Goal: Task Accomplishment & Management: Use online tool/utility

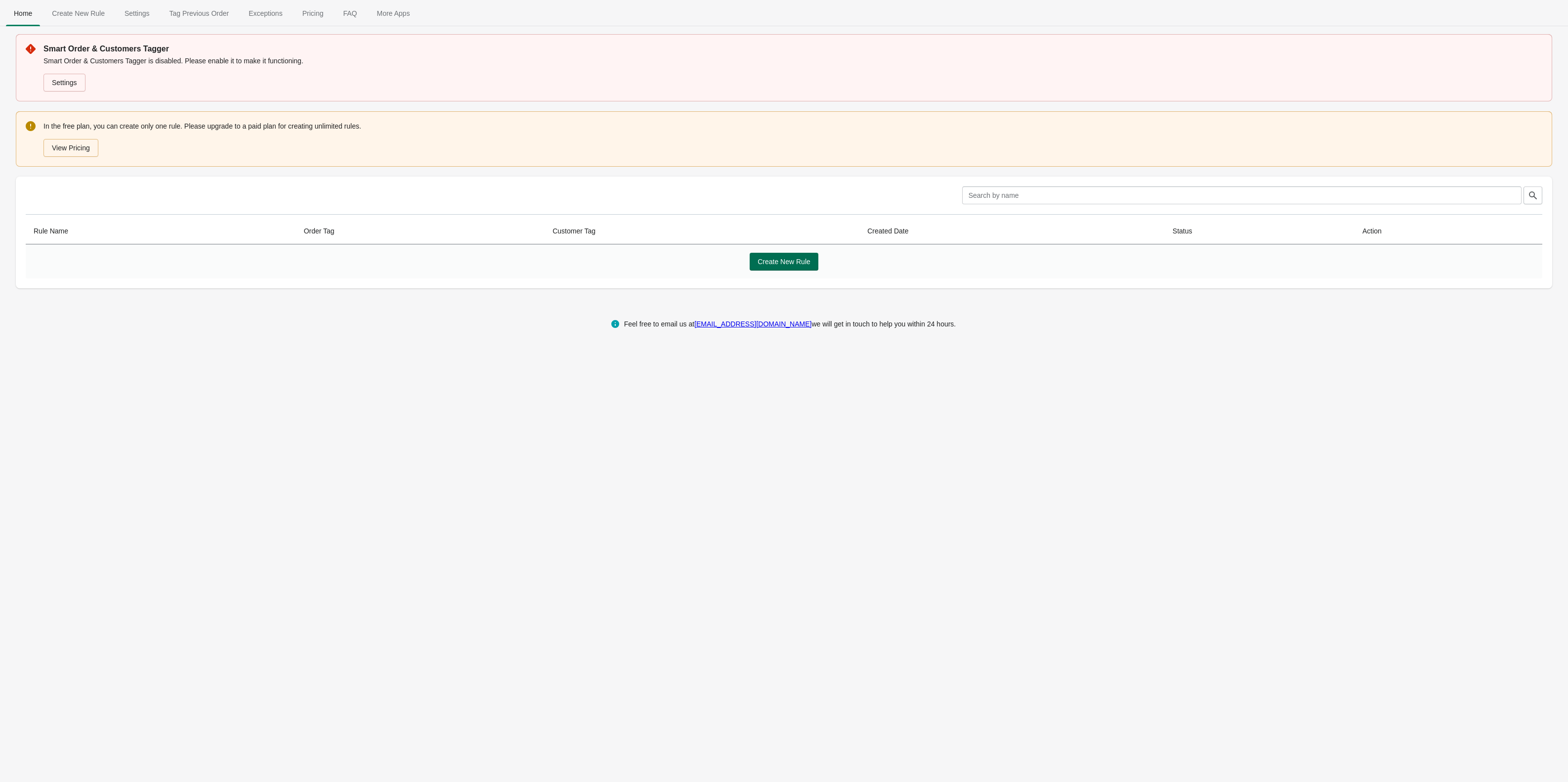
click at [795, 261] on span "Create New Rule" at bounding box center [784, 261] width 53 height 8
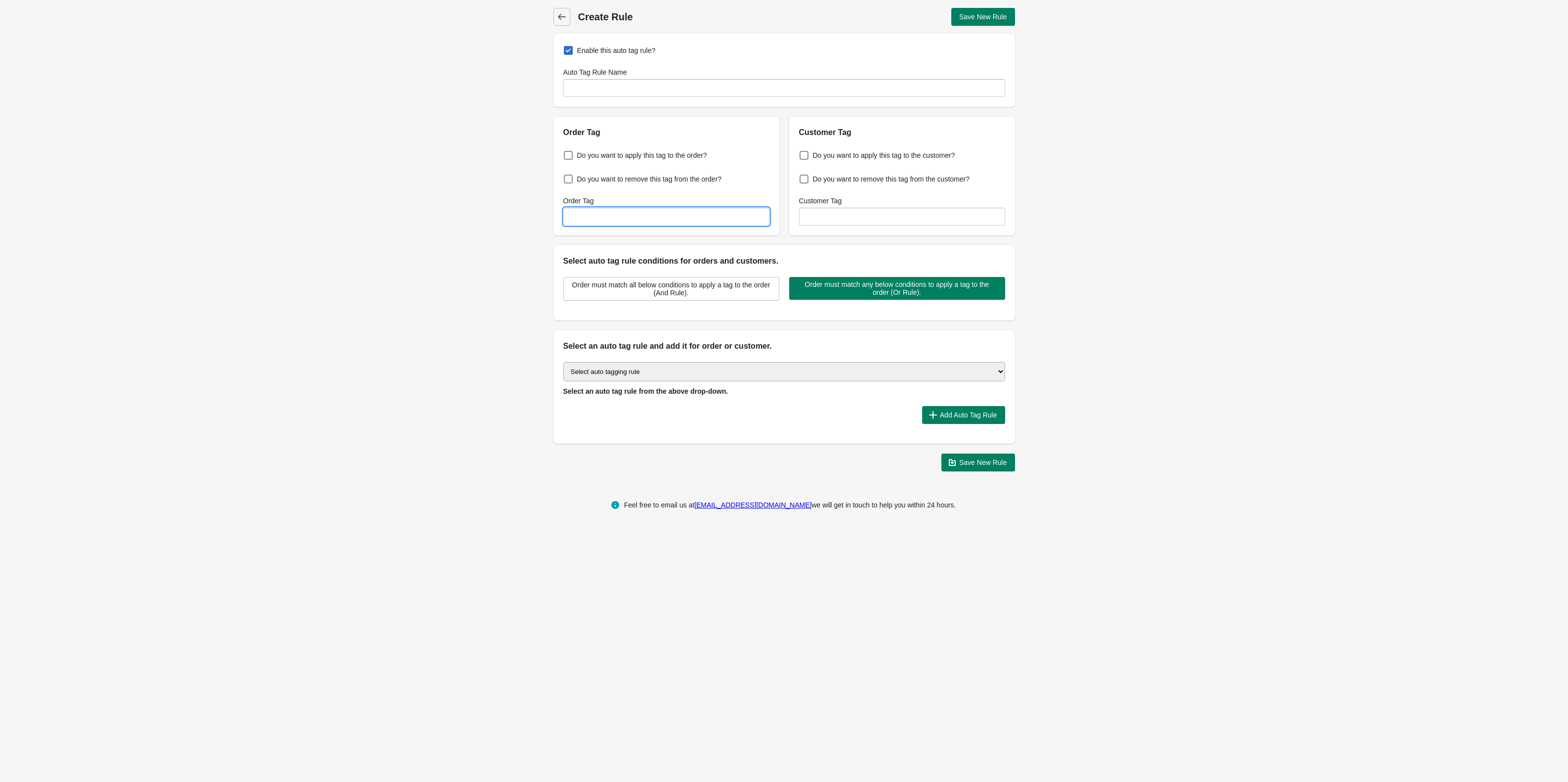
click at [603, 222] on input "Order Tag" at bounding box center [667, 216] width 206 height 18
drag, startPoint x: 623, startPoint y: 204, endPoint x: 618, endPoint y: 206, distance: 5.4
click at [621, 204] on div "Order Tag" at bounding box center [667, 200] width 206 height 10
click at [661, 370] on select "Select auto tagging rule Tag by order amount Tag based on the order count (Volu…" at bounding box center [785, 372] width 442 height 19
click at [564, 364] on select "Select auto tagging rule Tag by order amount Tag based on the order count (Volu…" at bounding box center [785, 372] width 442 height 19
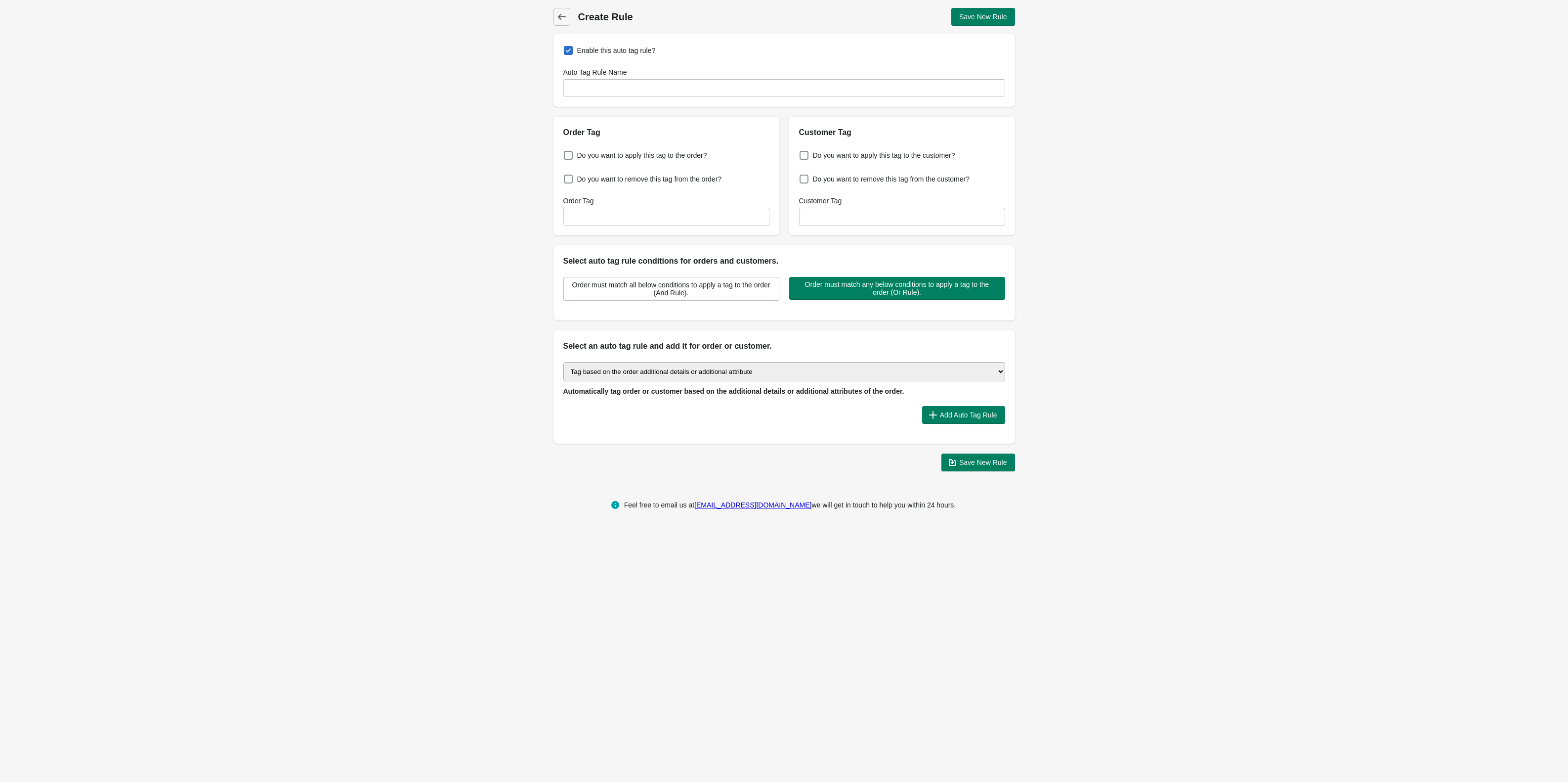
click at [819, 372] on select "Select auto tagging rule Tag by order amount Tag based on the order count (Volu…" at bounding box center [785, 372] width 442 height 19
click at [649, 371] on select "Select auto tagging rule Tag by order amount Tag based on the order count (Volu…" at bounding box center [785, 372] width 442 height 19
click at [646, 374] on select "Select auto tagging rule Tag by order amount Tag based on the order count (Volu…" at bounding box center [785, 372] width 442 height 19
select select "-1"
click at [564, 364] on select "Select auto tagging rule Tag by order amount Tag based on the order count (Volu…" at bounding box center [785, 372] width 442 height 19
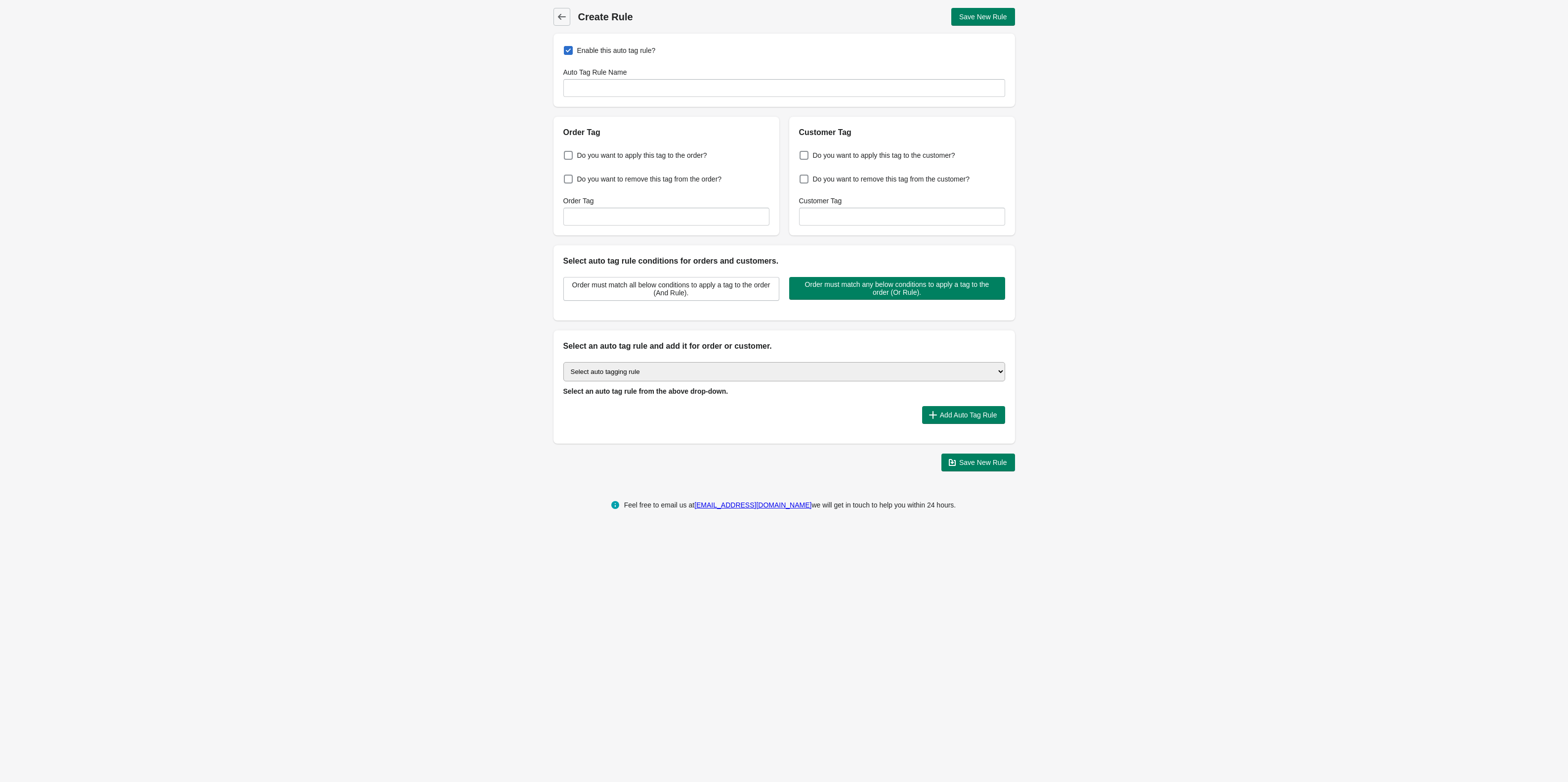
click at [668, 379] on select "Select auto tagging rule Tag by order amount Tag based on the order count (Volu…" at bounding box center [785, 372] width 442 height 19
click at [668, 378] on select "Select auto tagging rule Tag by order amount Tag based on the order count (Volu…" at bounding box center [785, 372] width 442 height 19
click at [681, 287] on span "Order must match all below conditions to apply a tag to the order (And Rule)." at bounding box center [671, 289] width 199 height 16
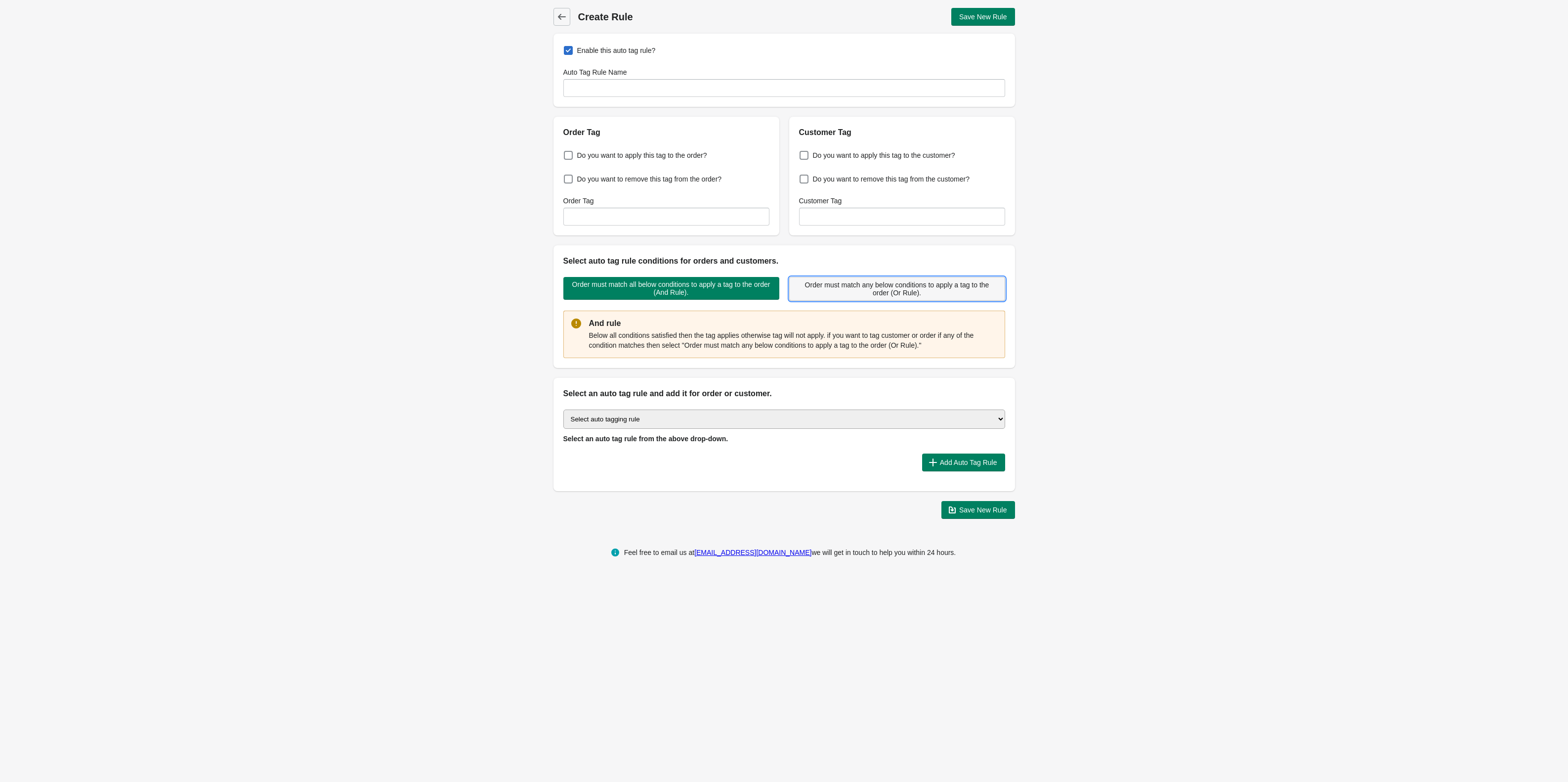
click at [842, 282] on span "Order must match any below conditions to apply a tag to the order (Or Rule)." at bounding box center [897, 289] width 199 height 16
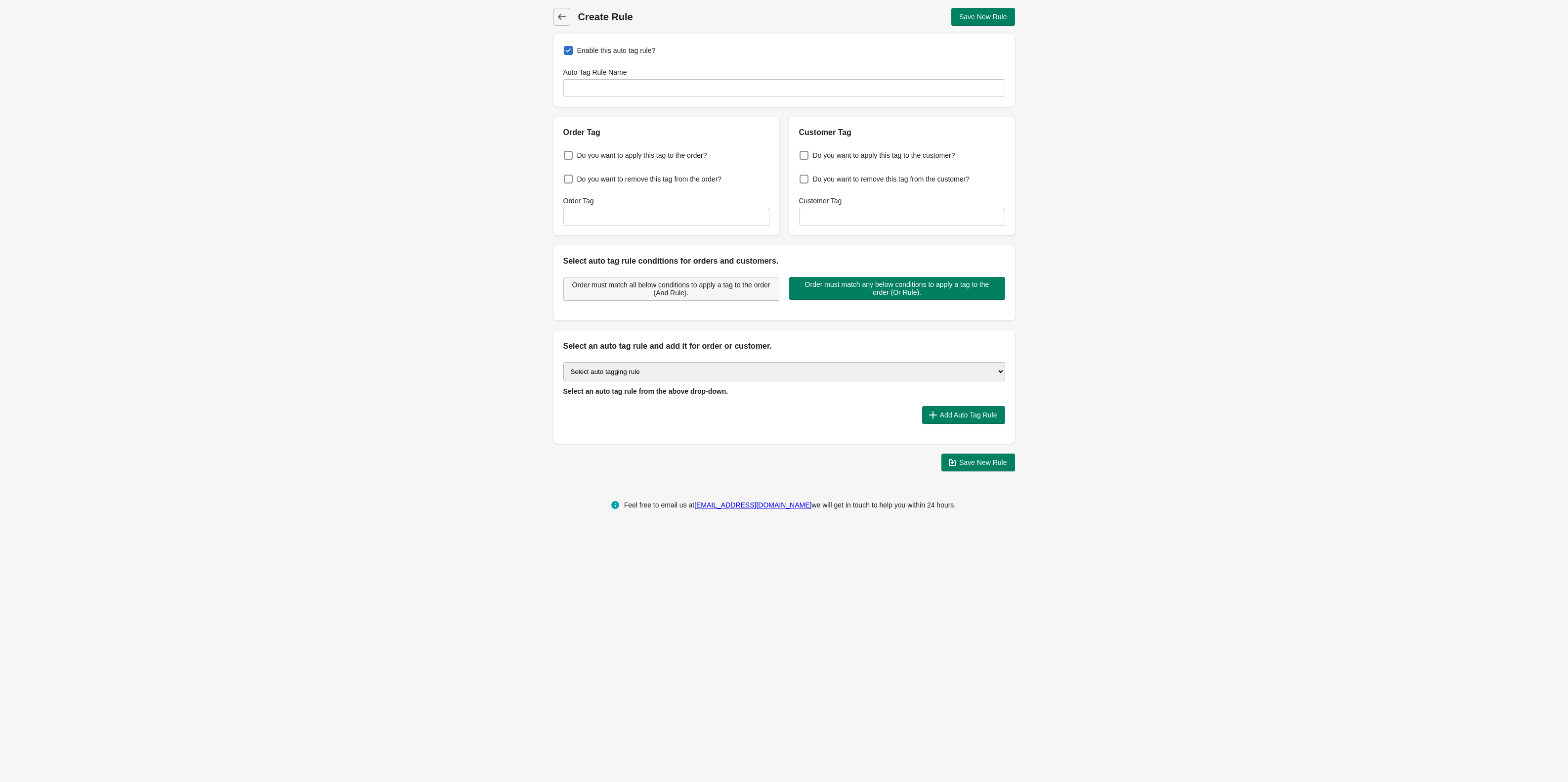
click at [740, 285] on span "Order must match all below conditions to apply a tag to the order (And Rule)." at bounding box center [671, 289] width 199 height 16
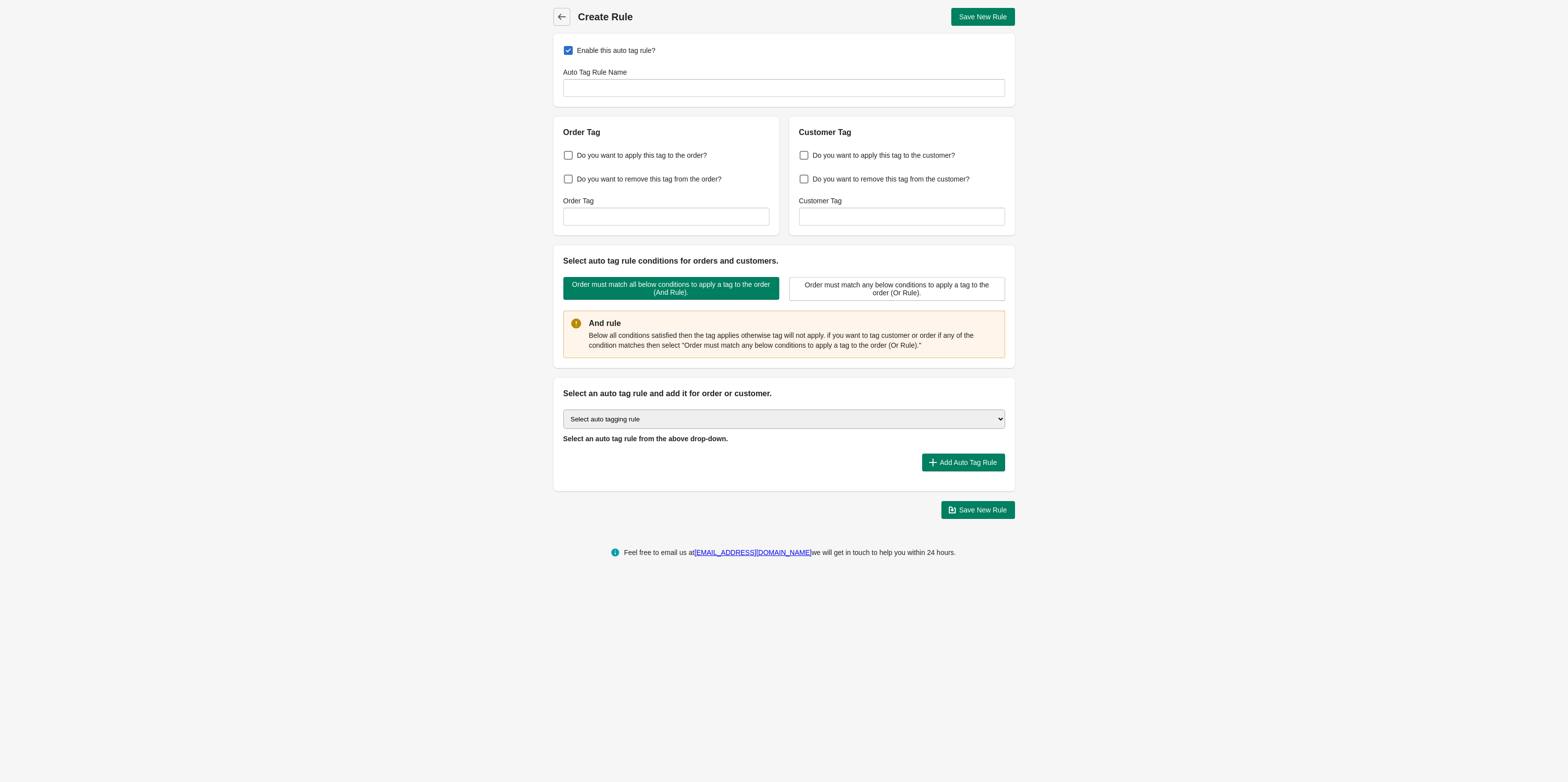
click at [706, 422] on select "Select auto tagging rule Tag by order amount Tag based on the order count (Volu…" at bounding box center [785, 419] width 442 height 19
